Goal: Transaction & Acquisition: Book appointment/travel/reservation

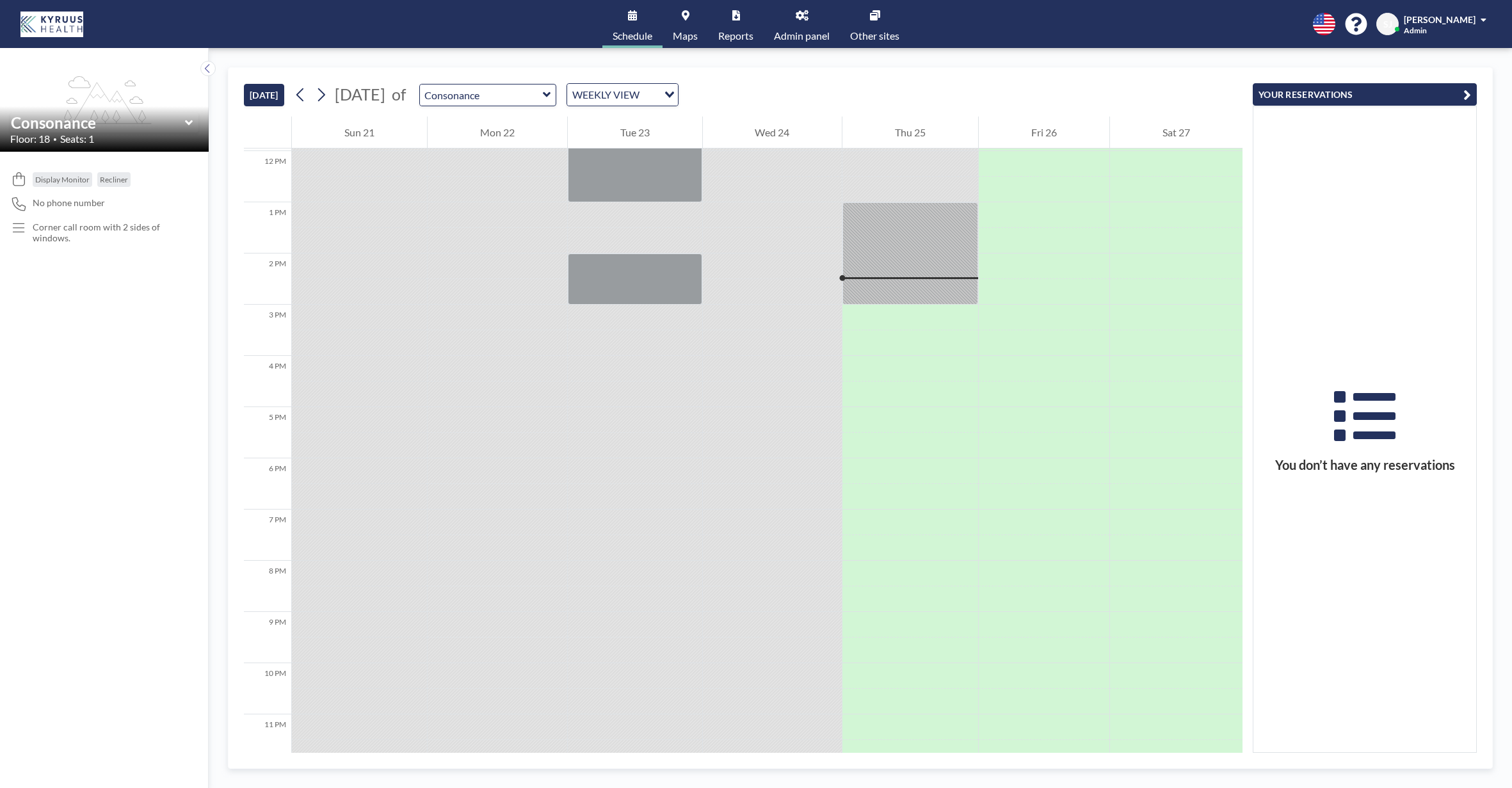
scroll to position [625, 0]
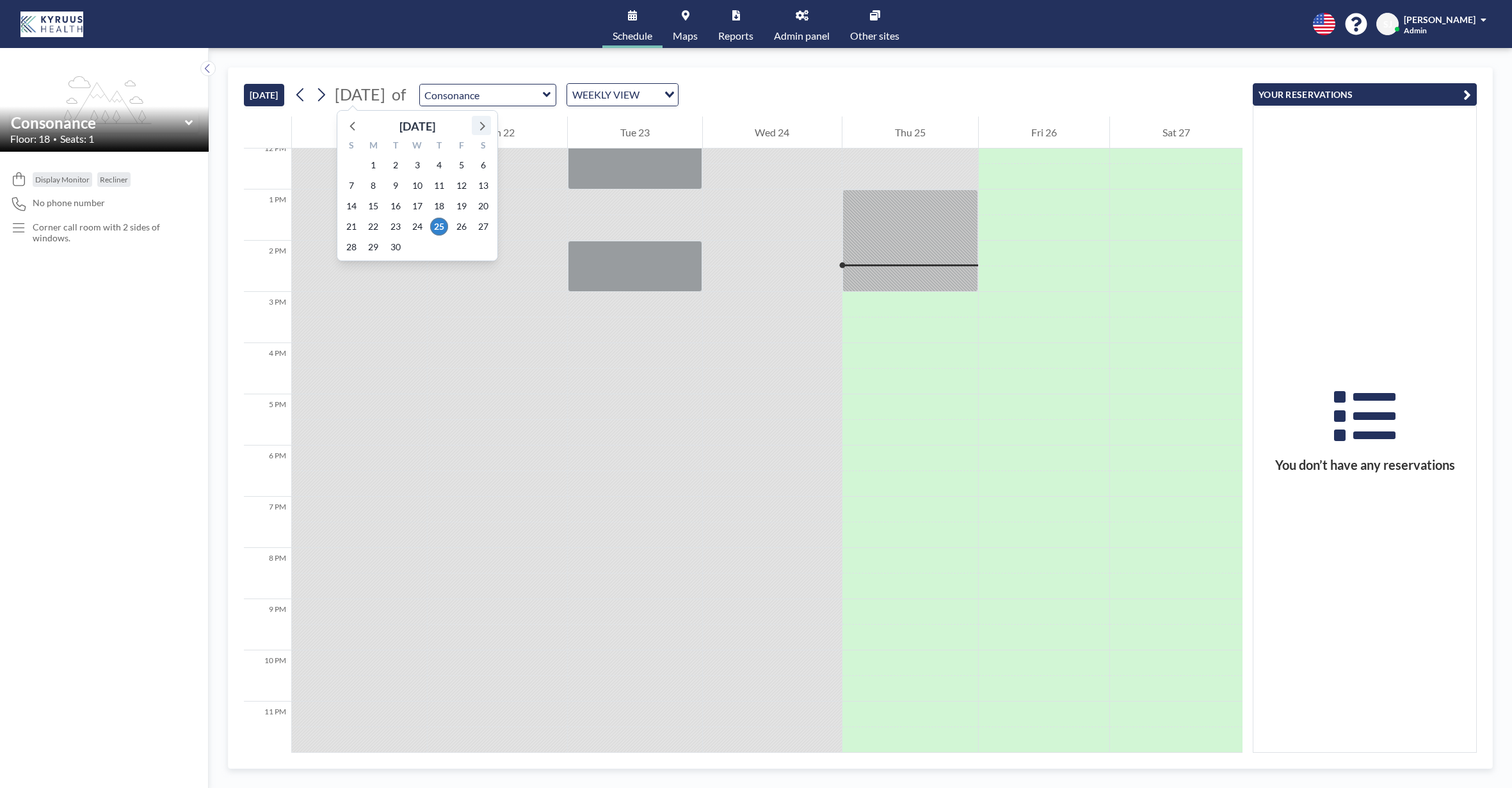
click at [478, 127] on icon at bounding box center [481, 125] width 17 height 17
click at [439, 222] on span "23" at bounding box center [439, 227] width 18 height 18
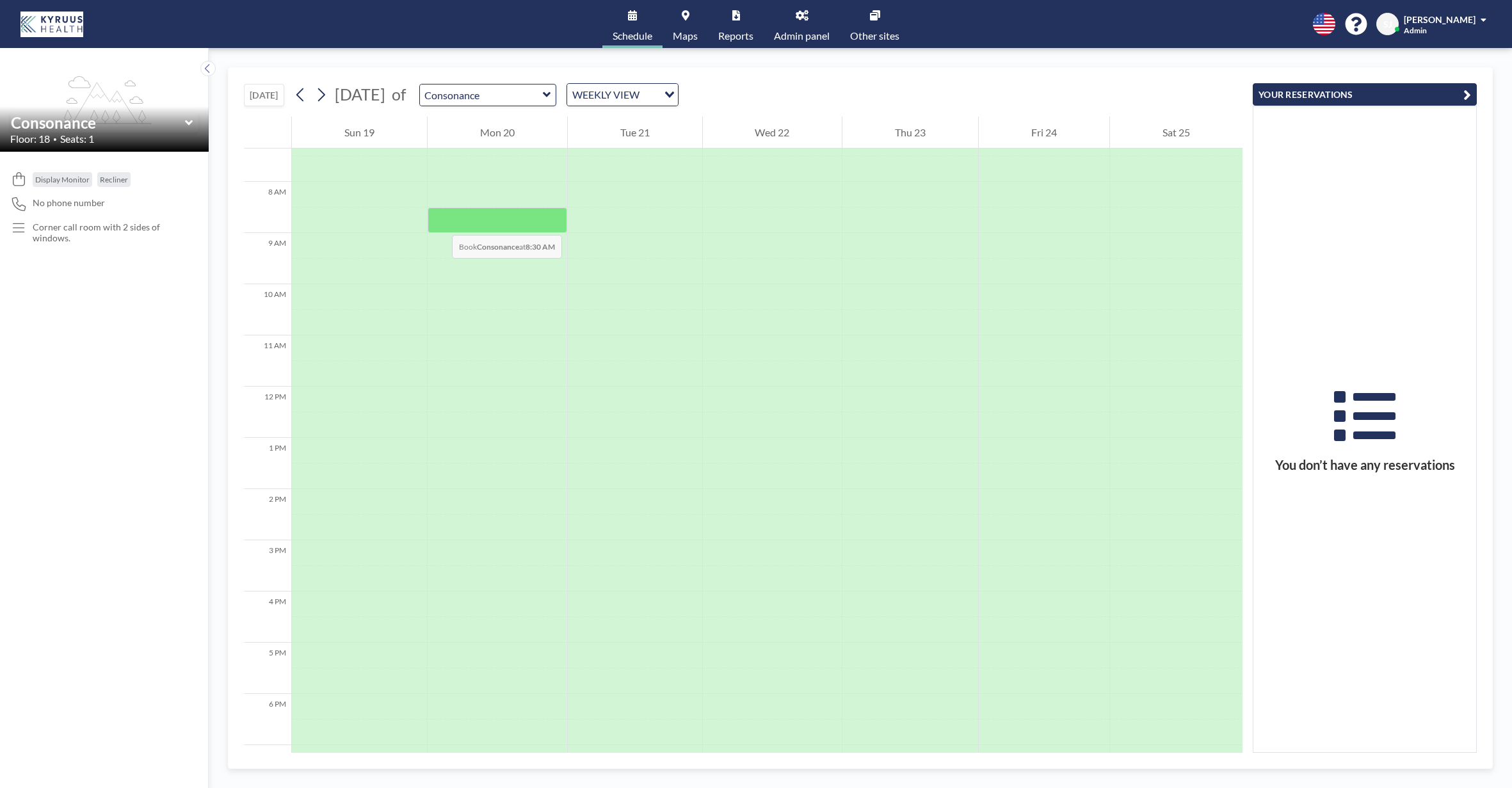
scroll to position [384, 0]
click at [887, 314] on div at bounding box center [910, 315] width 136 height 26
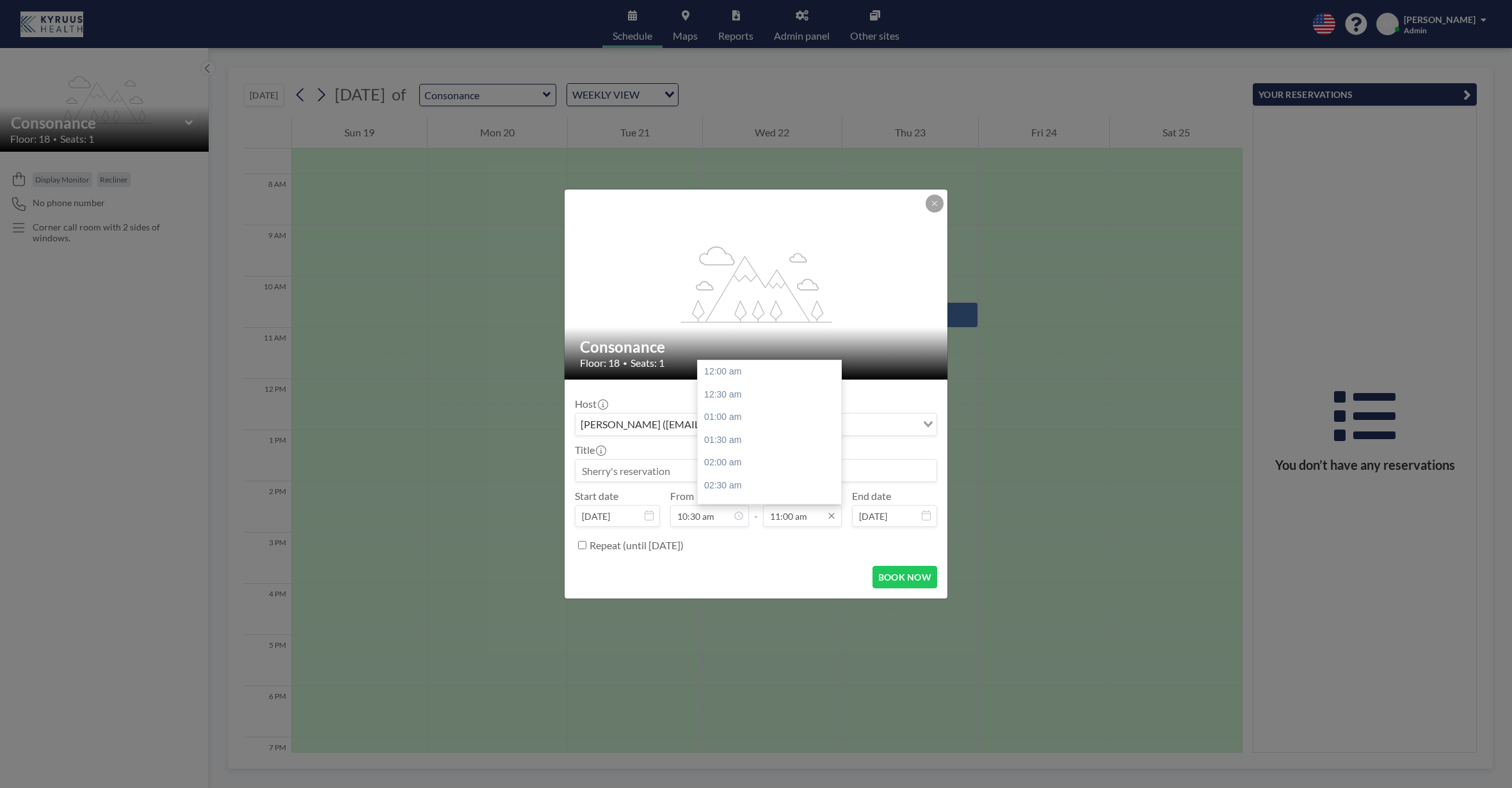
scroll to position [501, 0]
click at [798, 515] on input "11:00 am" at bounding box center [802, 516] width 79 height 22
click at [758, 406] on div "01:00 pm" at bounding box center [769, 405] width 143 height 23
type input "01:00 pm"
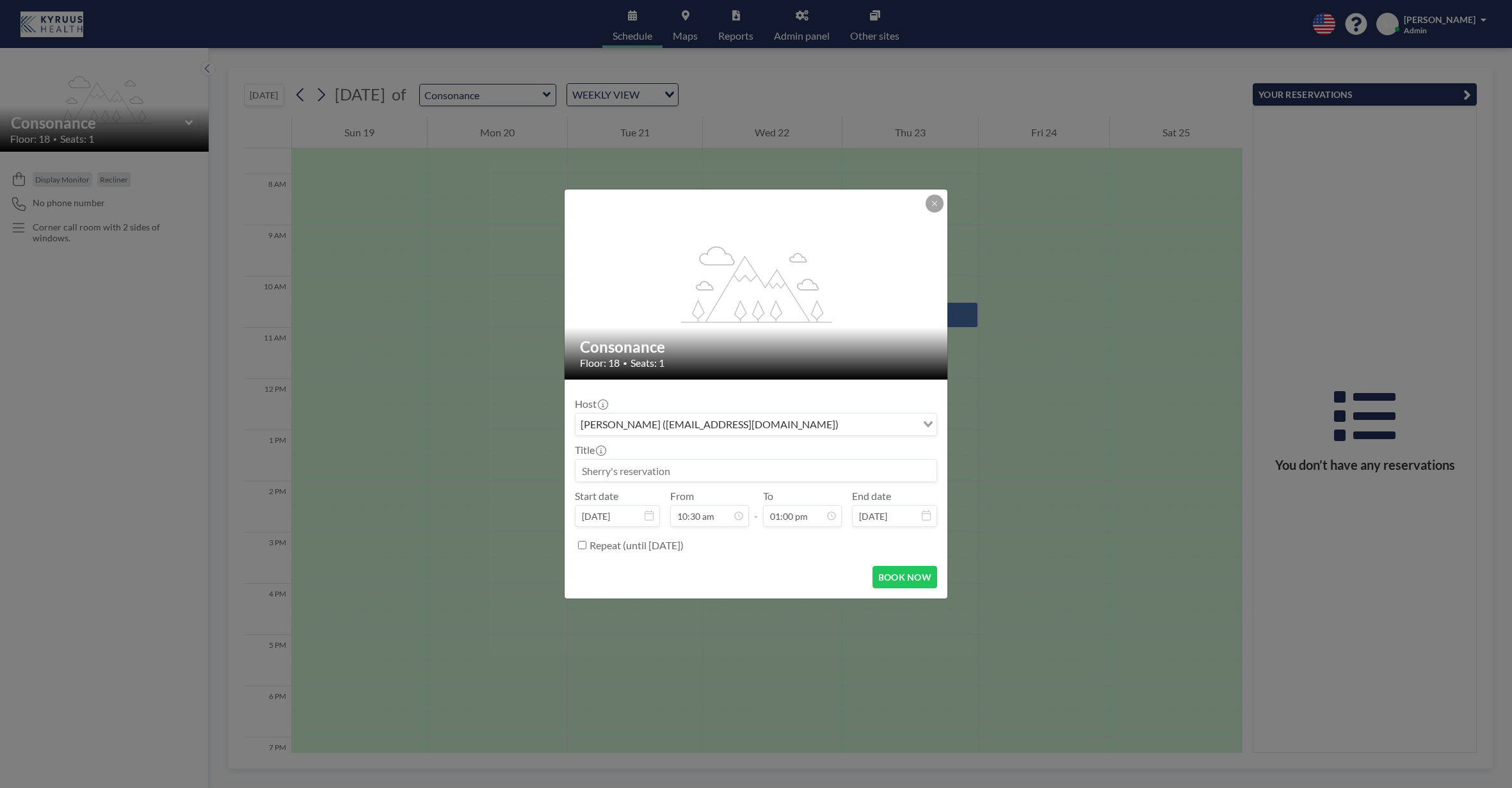
click at [701, 473] on input at bounding box center [756, 470] width 361 height 22
type input "Reserved for [PERSON_NAME]"
click at [918, 578] on button "BOOK NOW" at bounding box center [905, 578] width 65 height 23
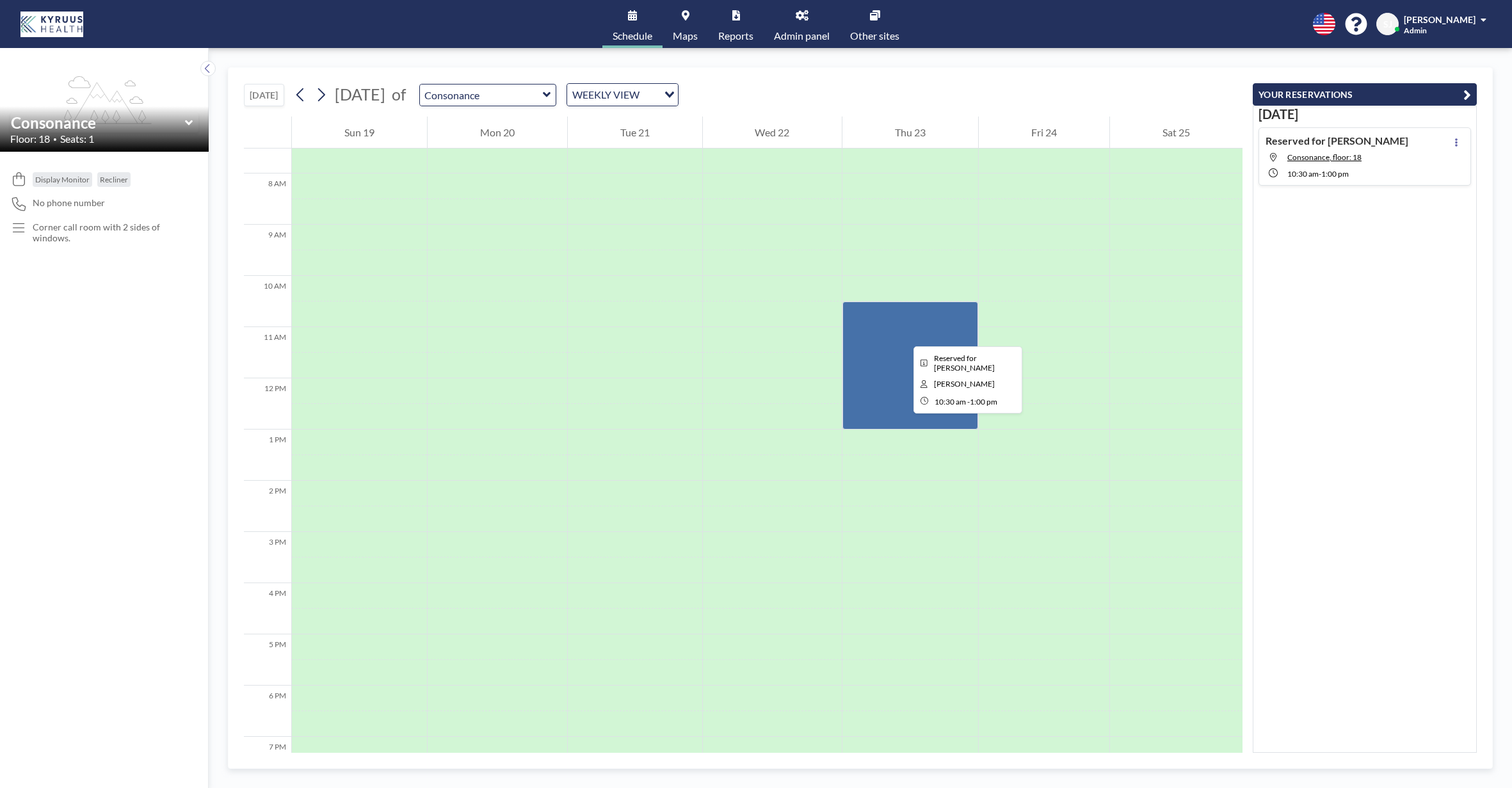
scroll to position [380, 0]
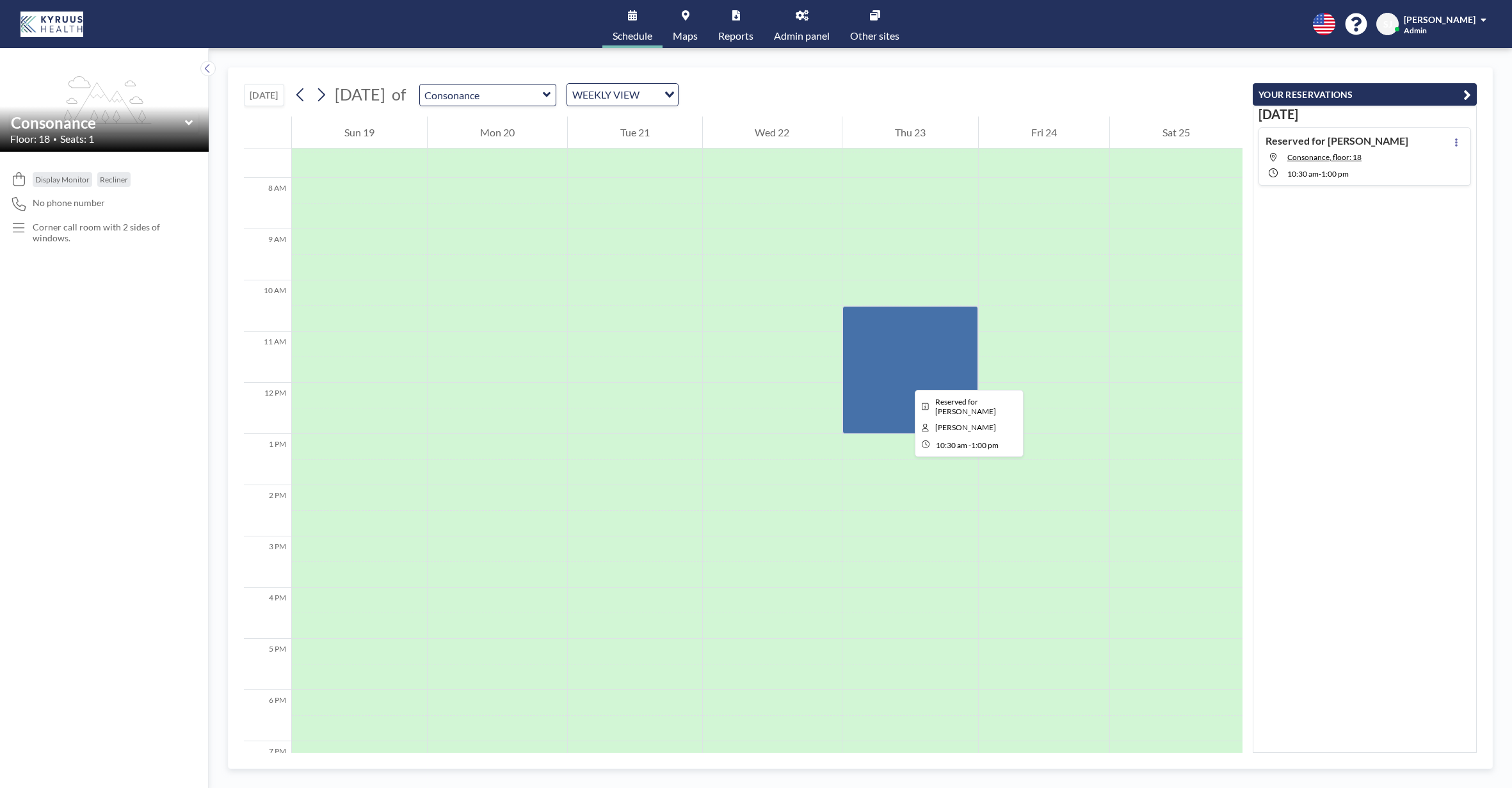
click at [905, 379] on div at bounding box center [910, 370] width 136 height 128
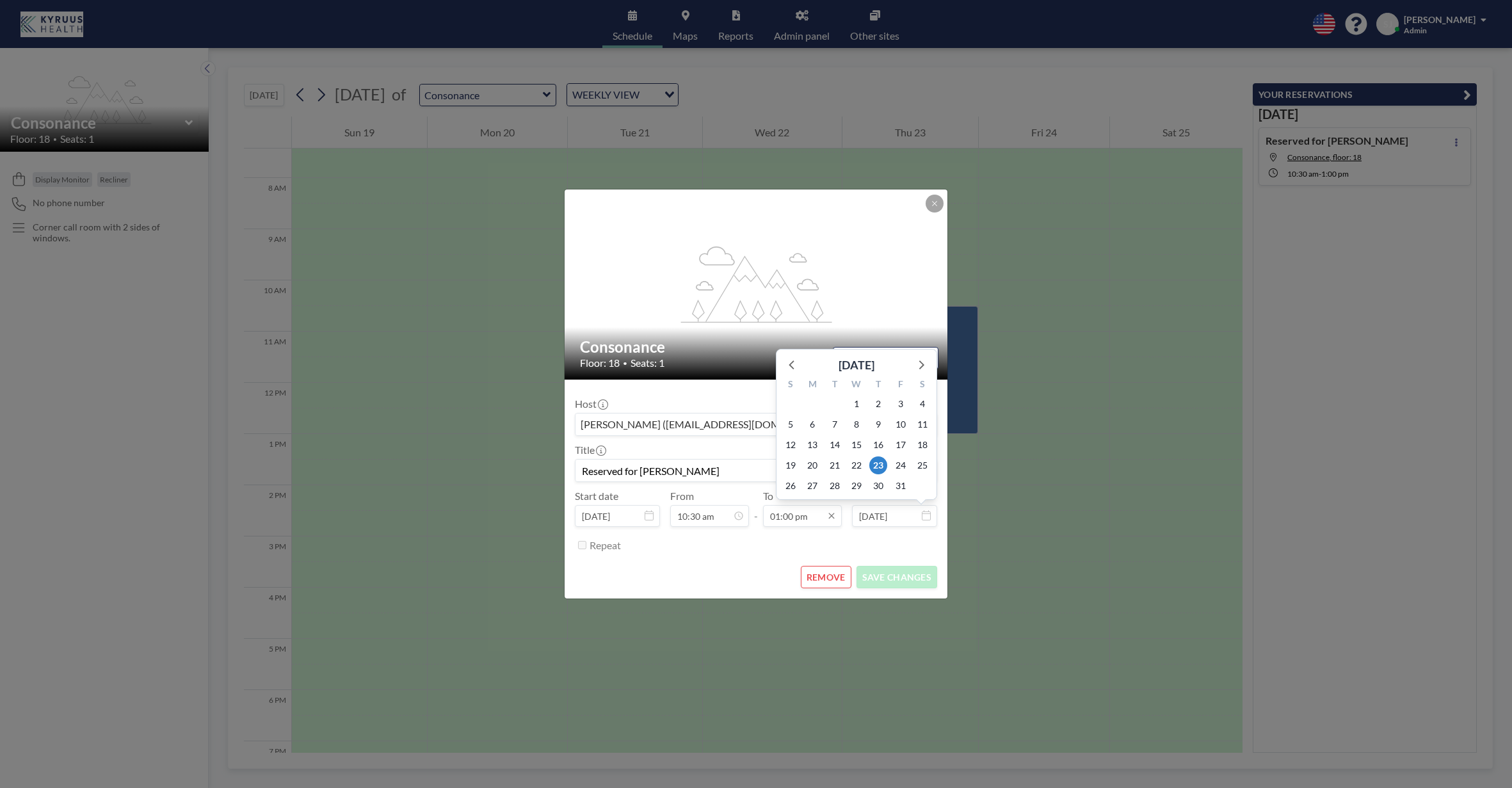
scroll to position [593, 0]
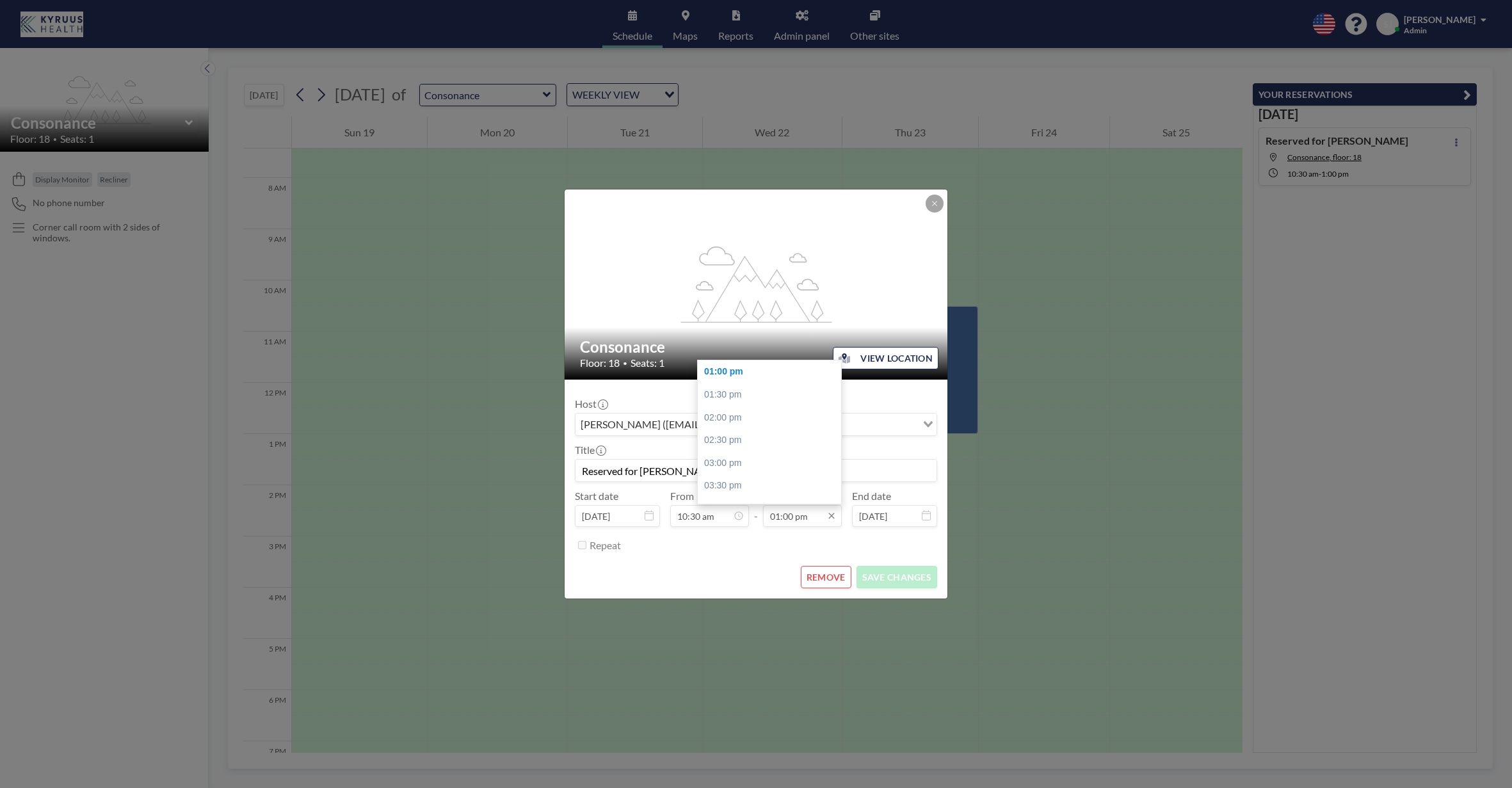
click at [794, 519] on input "01:00 pm" at bounding box center [802, 516] width 79 height 22
click at [770, 479] on div "03:30 pm" at bounding box center [769, 486] width 143 height 23
type input "03:30 pm"
click at [888, 575] on button "SAVE CHANGES" at bounding box center [897, 578] width 80 height 23
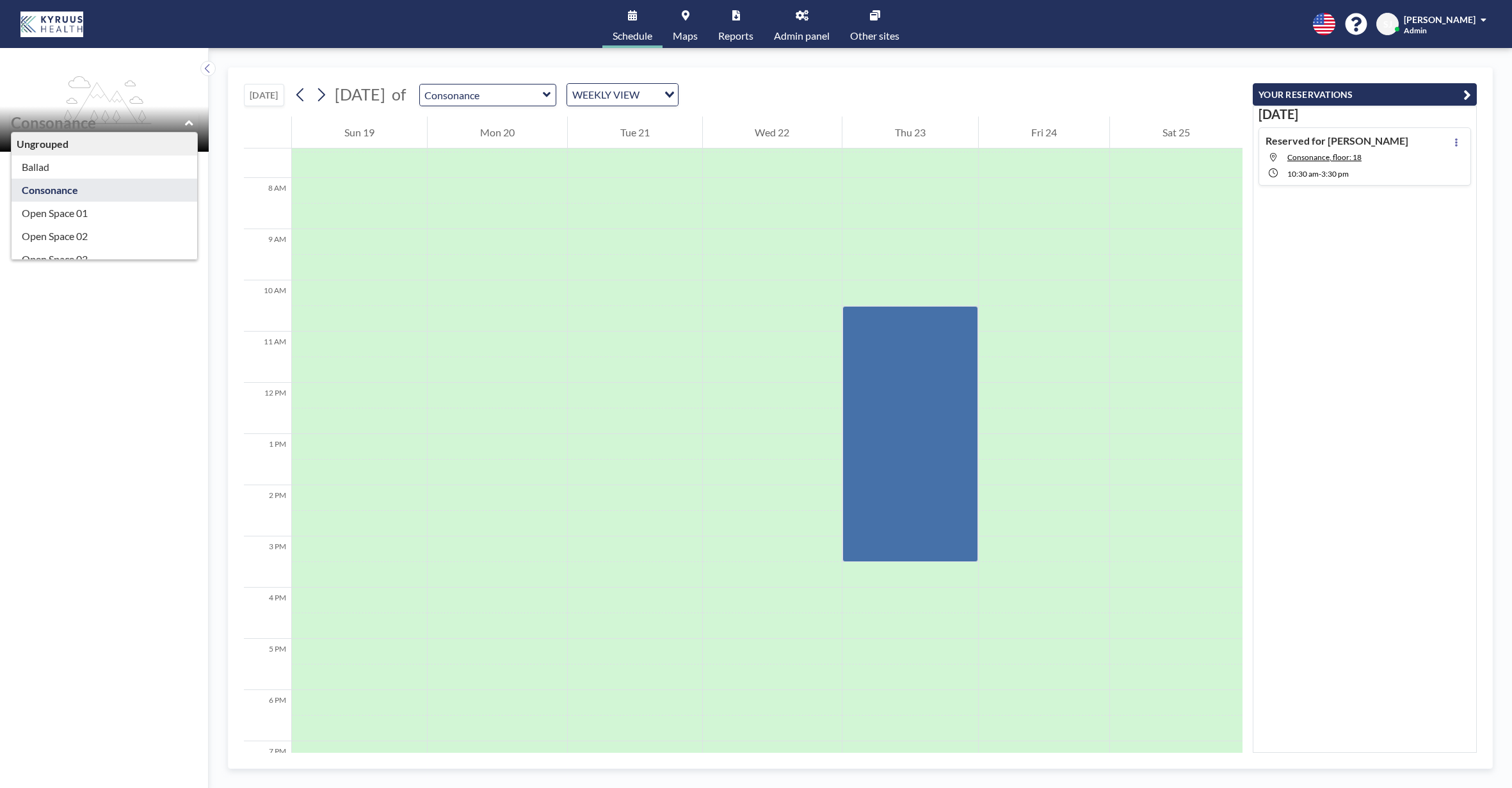
drag, startPoint x: 89, startPoint y: 124, endPoint x: 12, endPoint y: 122, distance: 77.0
click at [9, 120] on div "Ungrouped Ballad Consonance Open Space 01 Open Space 02 Open Space 03 Open Spac…" at bounding box center [104, 129] width 209 height 46
type input "Consonance"
drag, startPoint x: 78, startPoint y: 193, endPoint x: 20, endPoint y: 193, distance: 58.0
